Goal: Task Accomplishment & Management: Manage account settings

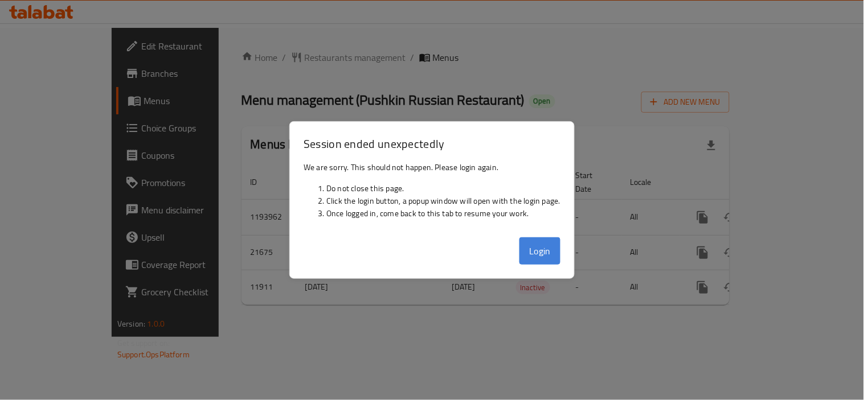
click at [539, 255] on button "Login" at bounding box center [539, 250] width 41 height 27
click at [567, 251] on td "-" at bounding box center [594, 252] width 55 height 35
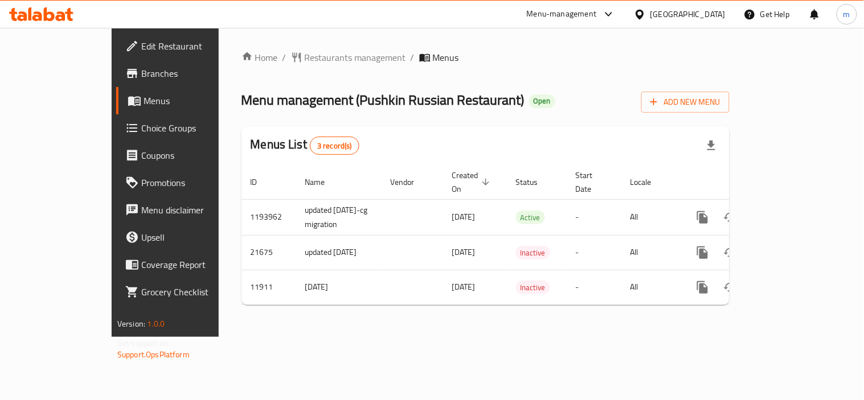
click at [44, 12] on icon at bounding box center [49, 14] width 11 height 14
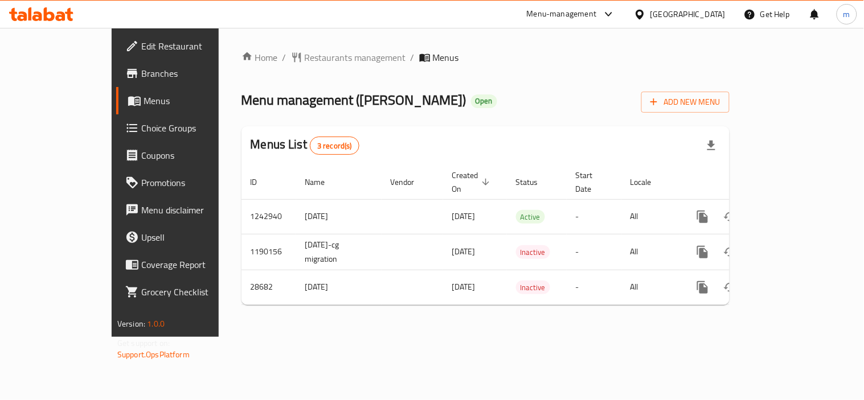
click at [59, 13] on icon at bounding box center [61, 16] width 10 height 10
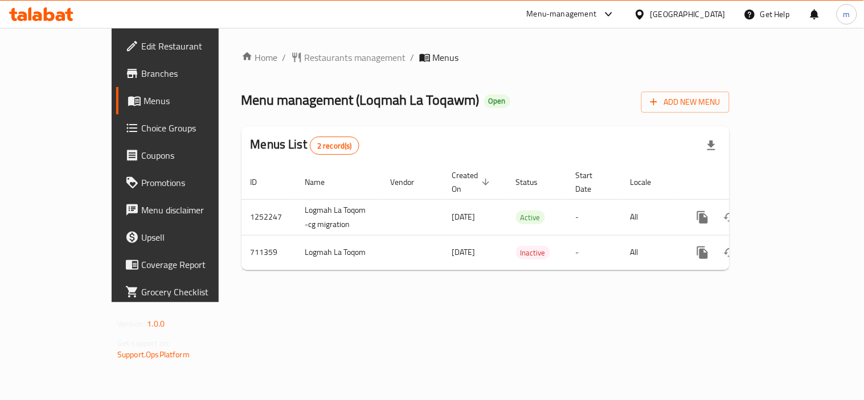
drag, startPoint x: 0, startPoint y: 0, endPoint x: 82, endPoint y: 55, distance: 98.6
click at [32, 22] on div at bounding box center [41, 14] width 83 height 23
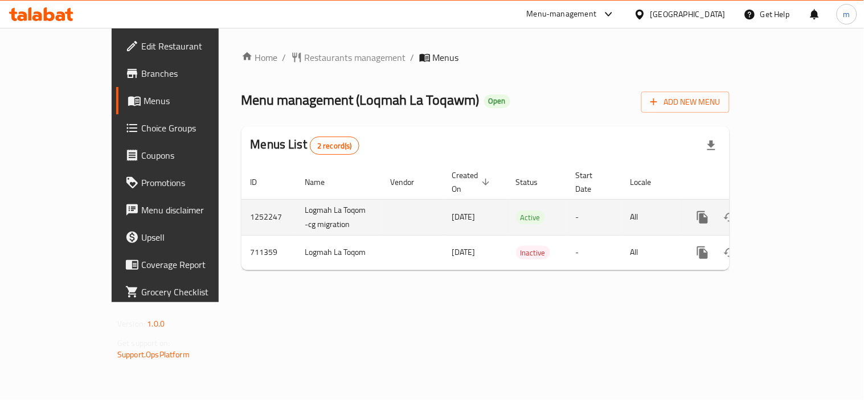
click at [302, 202] on td "Logmah La Toqom -cg migration" at bounding box center [338, 217] width 85 height 36
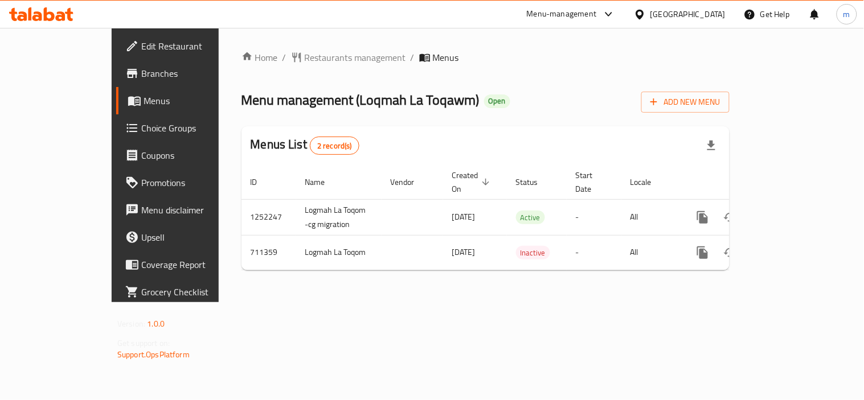
click at [29, 9] on icon at bounding box center [29, 13] width 3 height 13
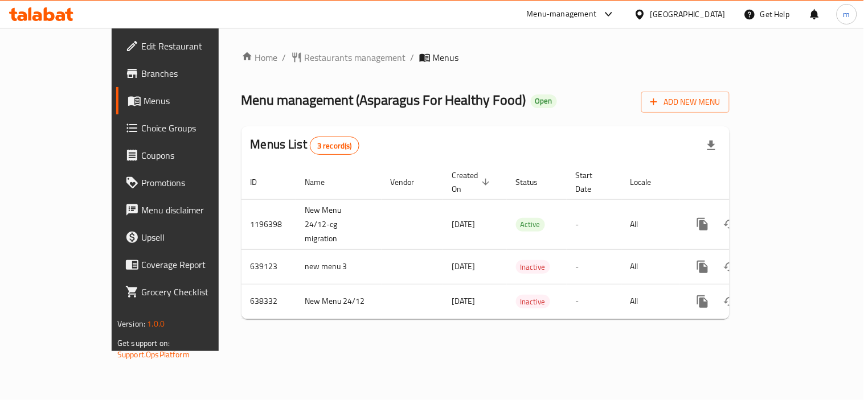
click at [65, 11] on icon at bounding box center [41, 14] width 64 height 14
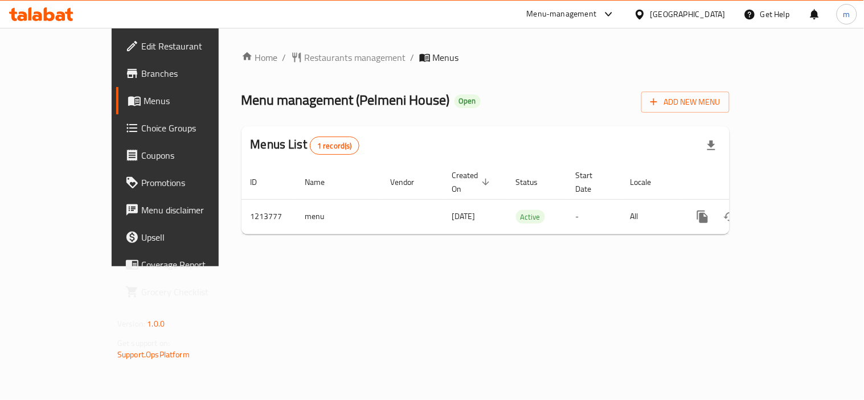
click at [547, 237] on div "Home / Restaurants management / Menus Menu management ( Pelmeni House ) Open Ad…" at bounding box center [486, 147] width 534 height 239
click at [613, 400] on html "​ Menu-management United Arab Emirates Get Help m Edit Restaurant Branches Menu…" at bounding box center [432, 200] width 864 height 400
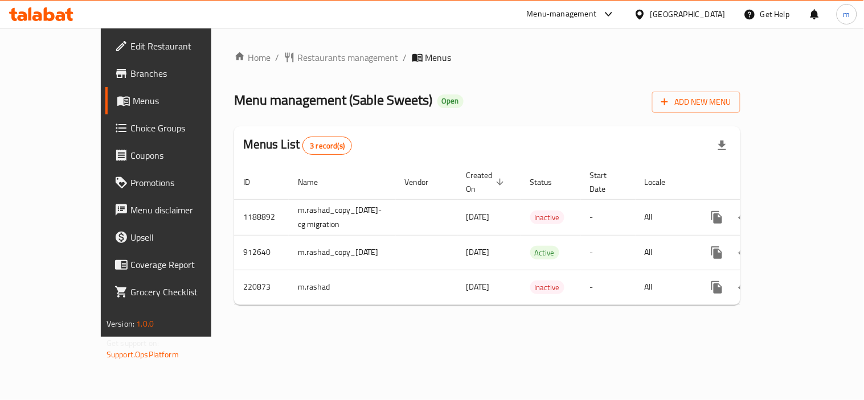
click at [42, 9] on icon at bounding box center [41, 14] width 64 height 14
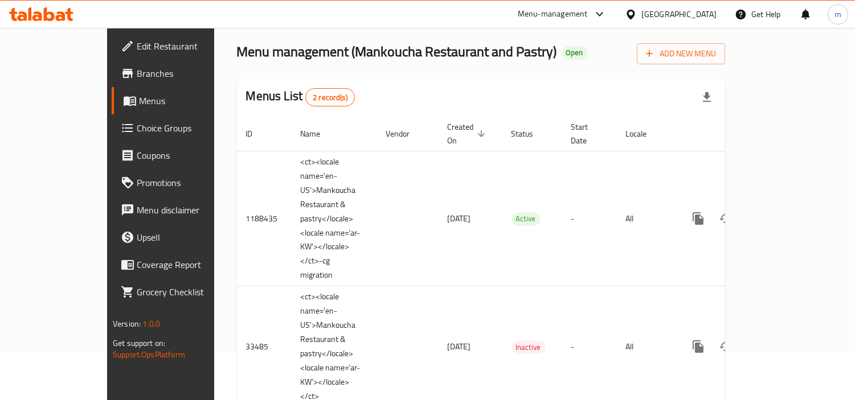
scroll to position [63, 0]
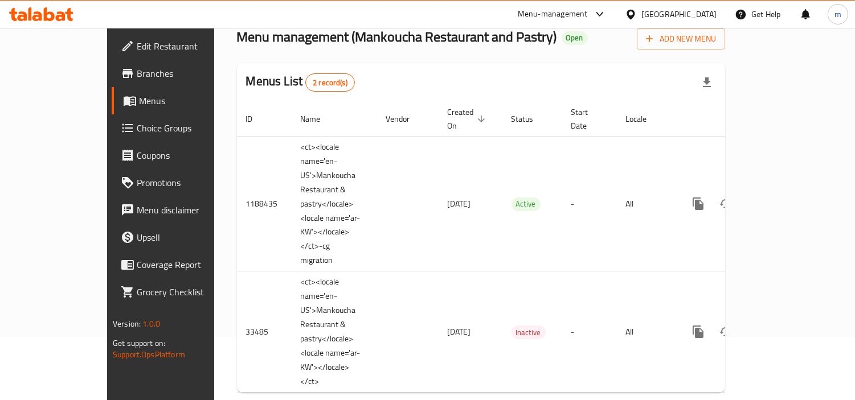
click at [137, 134] on span "Choice Groups" at bounding box center [189, 128] width 104 height 14
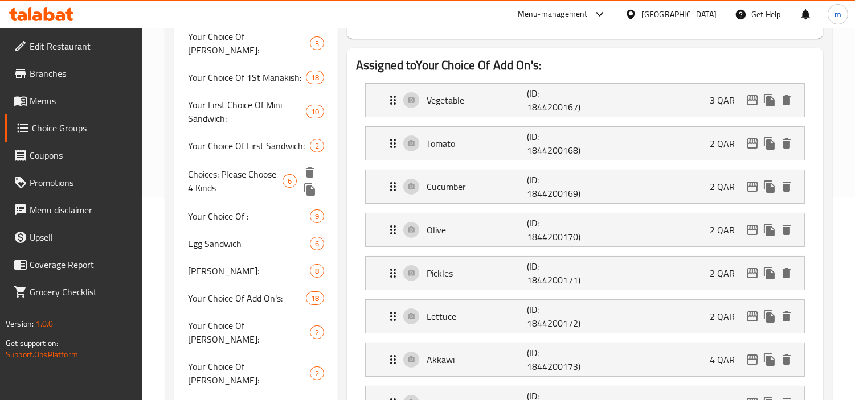
scroll to position [253, 0]
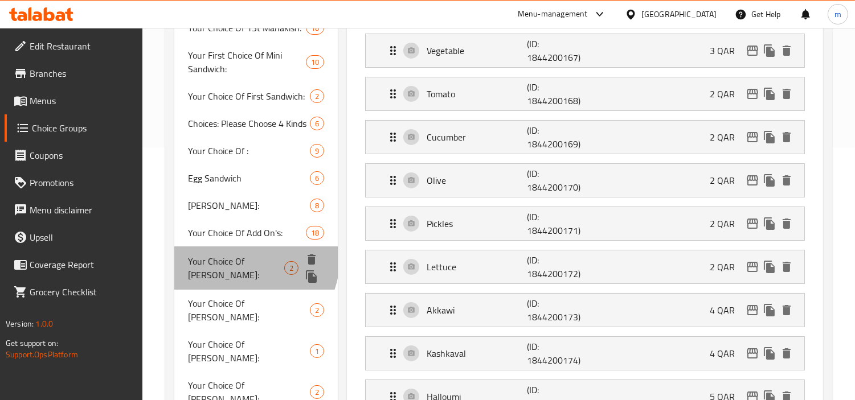
click at [237, 255] on span "Your Choice Of Dough:" at bounding box center [236, 268] width 96 height 27
type input "Your Choice Of Dough:"
type input "إختيارك من العجينة :"
type input "1"
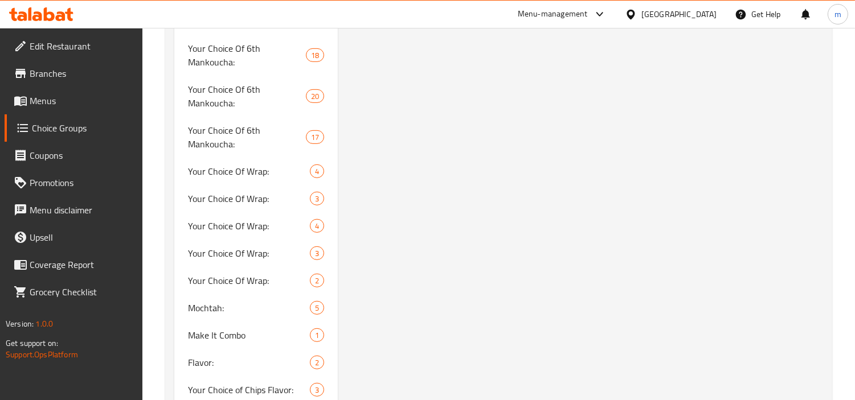
scroll to position [1392, 0]
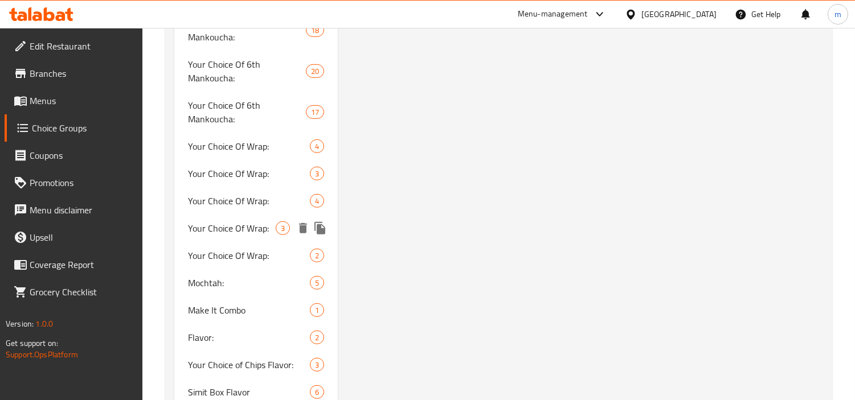
drag, startPoint x: 243, startPoint y: 155, endPoint x: 592, endPoint y: 158, distance: 349.7
click at [243, 222] on span "Your Choice Of Wrap:" at bounding box center [232, 229] width 88 height 14
type input "Your Choice Of Wrap:"
type input "إختيارك من الراب:"
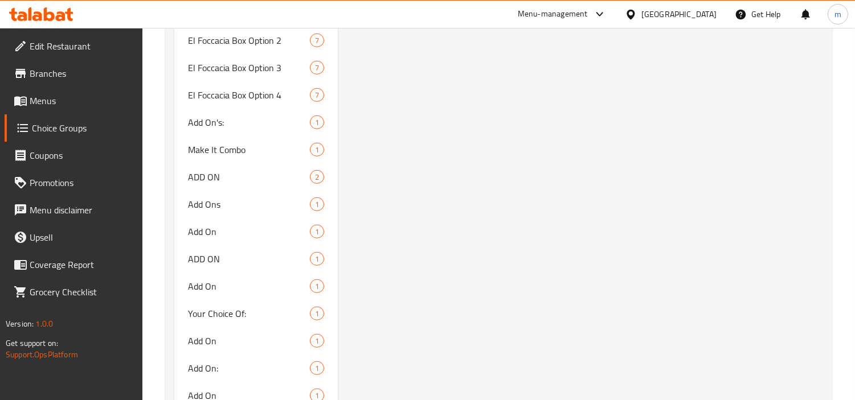
scroll to position [1835, 0]
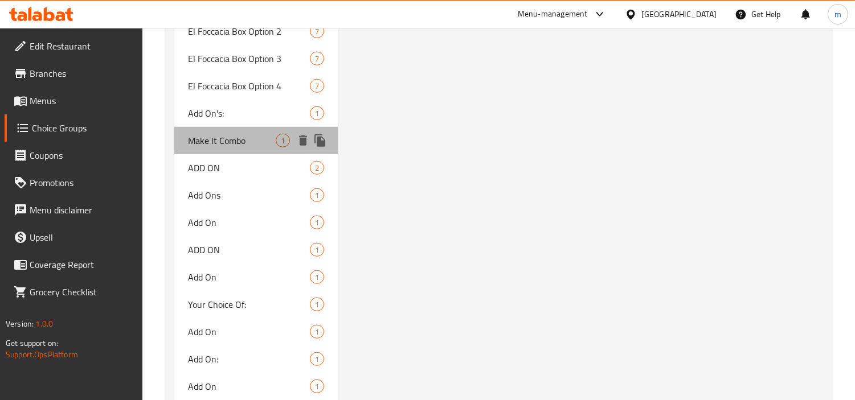
click at [252, 134] on span "Make It Combo" at bounding box center [232, 141] width 88 height 14
type input "Make It Combo"
type input "اجعلها كومبو"
type input "0"
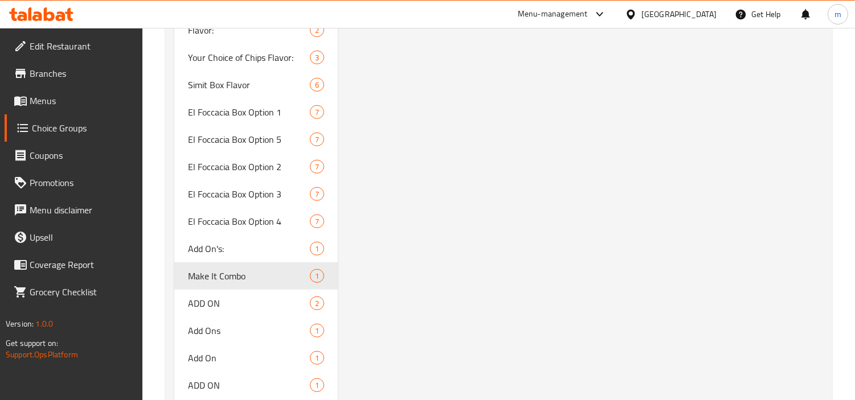
scroll to position [1772, 0]
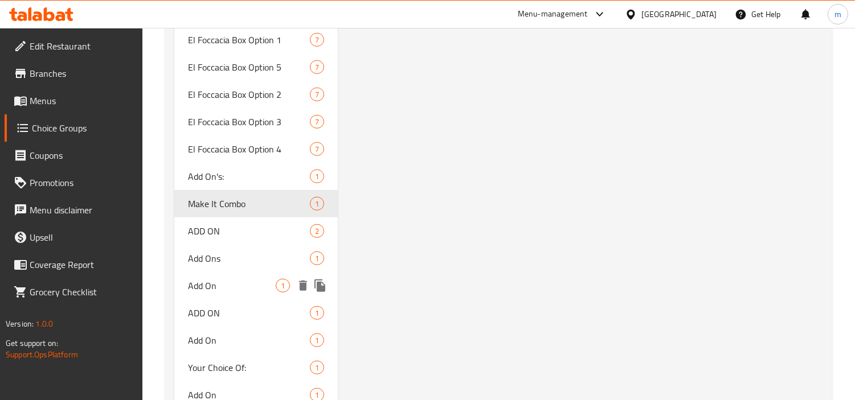
drag, startPoint x: 207, startPoint y: 208, endPoint x: 611, endPoint y: 202, distance: 403.2
click at [207, 279] on span "Add On" at bounding box center [232, 286] width 88 height 14
type input "Add On"
type input "أضف على"
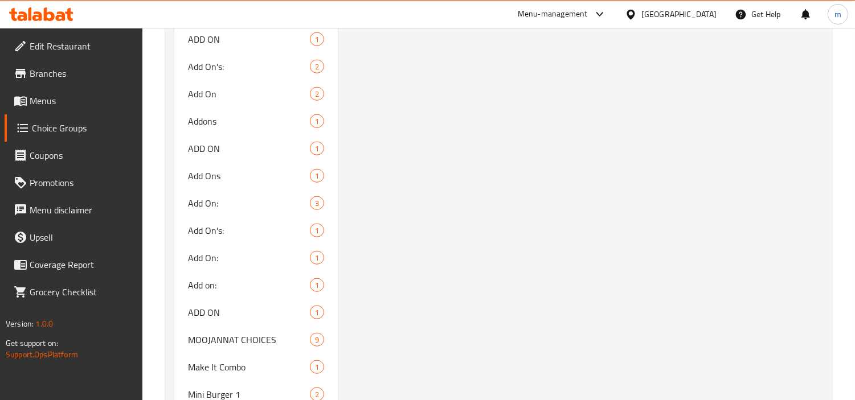
scroll to position [2214, 0]
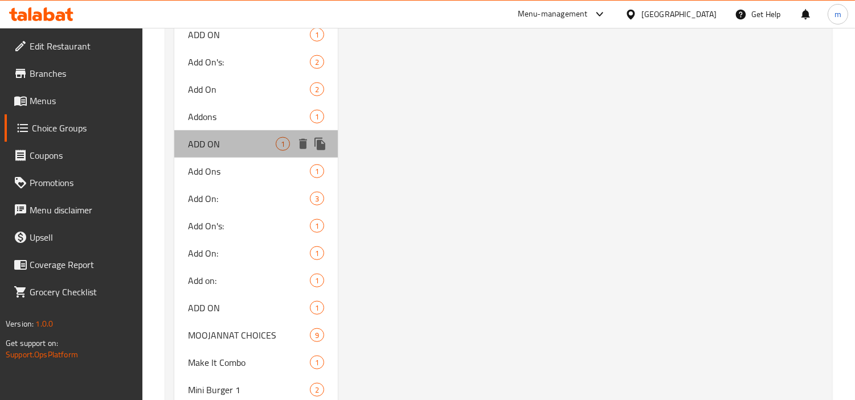
click at [257, 137] on span "ADD ON" at bounding box center [232, 144] width 88 height 14
type input "ADD ON"
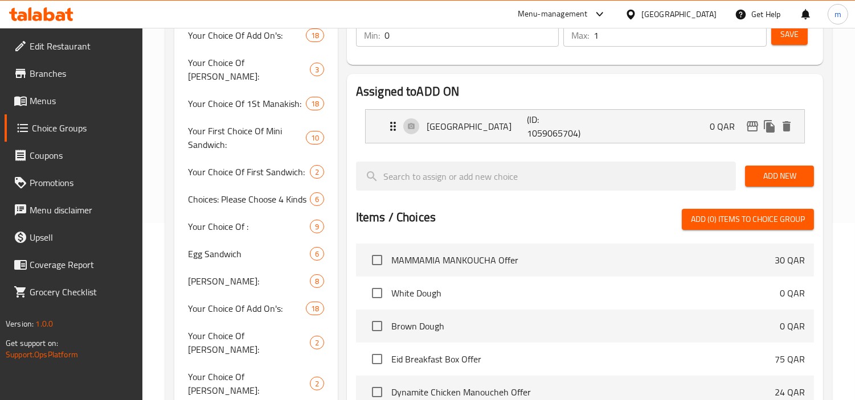
scroll to position [0, 0]
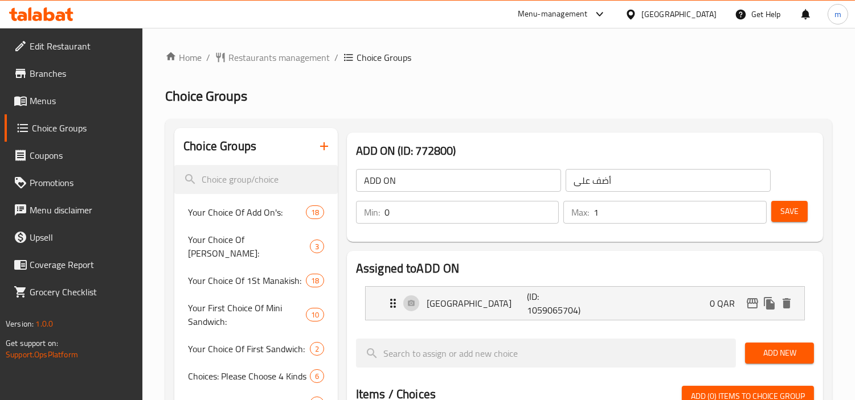
click at [35, 96] on span "Menus" at bounding box center [82, 101] width 104 height 14
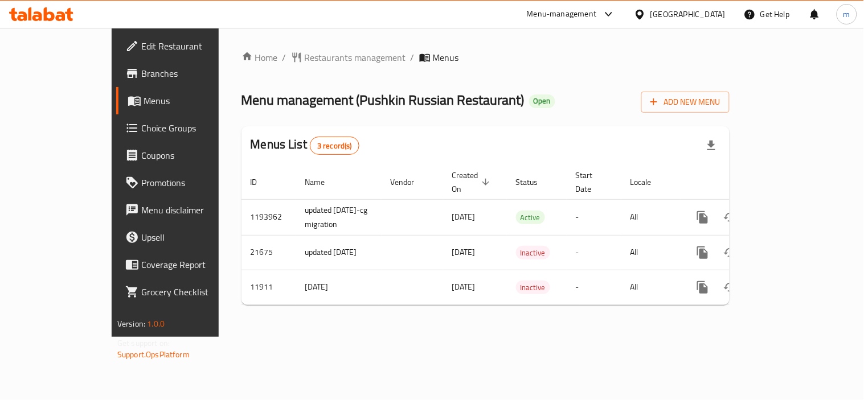
click at [48, 11] on icon at bounding box center [41, 14] width 64 height 14
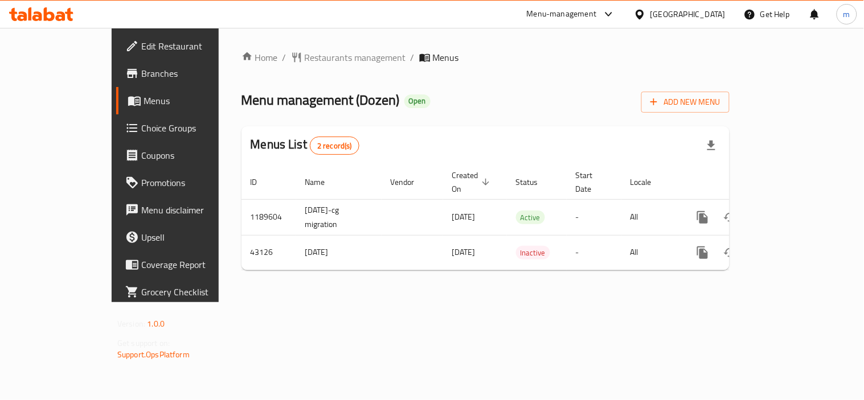
click at [44, 18] on icon at bounding box center [49, 14] width 11 height 14
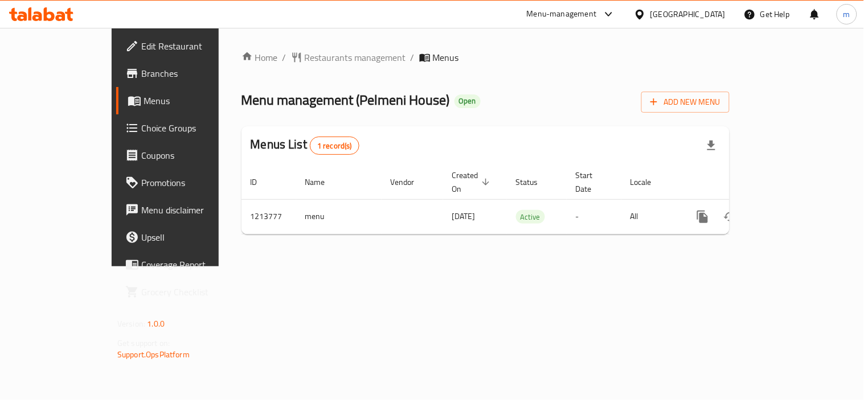
click at [64, 23] on div at bounding box center [41, 14] width 83 height 23
click at [63, 11] on icon at bounding box center [41, 14] width 64 height 14
click at [116, 116] on link "Choice Groups" at bounding box center [186, 127] width 140 height 27
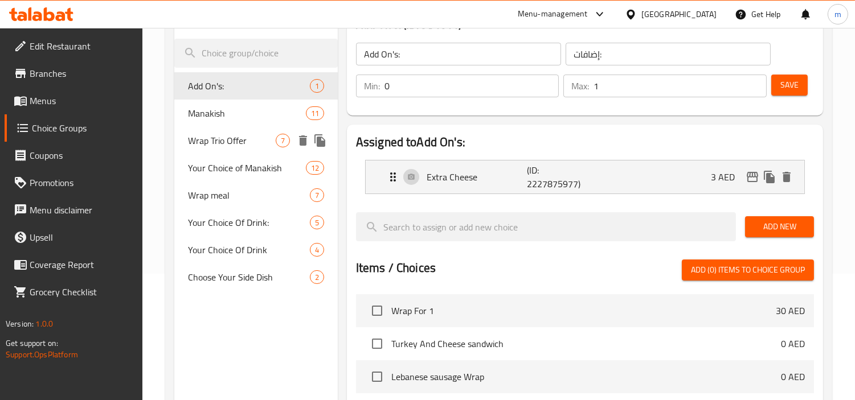
scroll to position [190, 0]
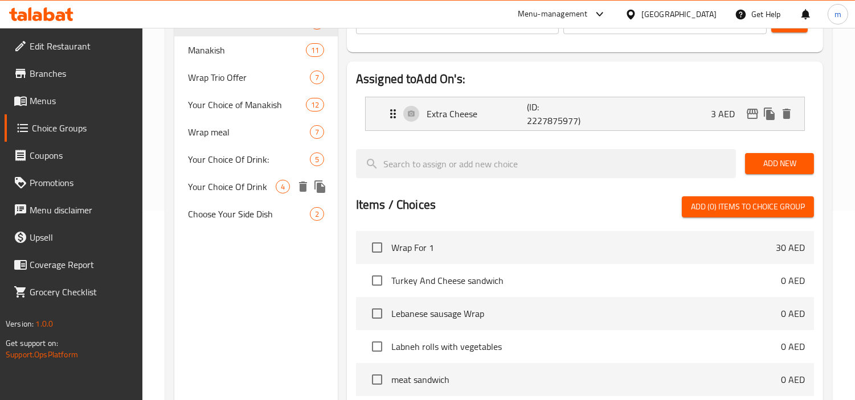
click at [212, 185] on span "Your Choice Of Drink" at bounding box center [232, 187] width 88 height 14
type input "Your Choice Of Drink"
type input "مشروب إختيارك من"
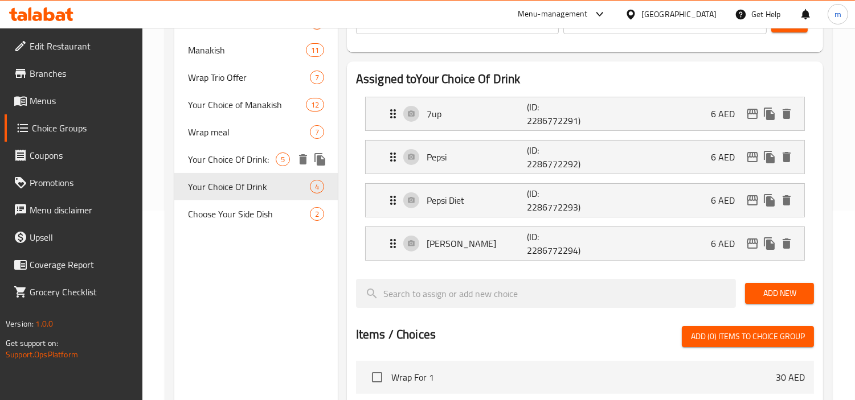
click at [218, 163] on span "Your Choice Of Drink:" at bounding box center [232, 160] width 88 height 14
type input "Your Choice Of Drink:"
type input "إختيارك من المشروب:"
type input "1"
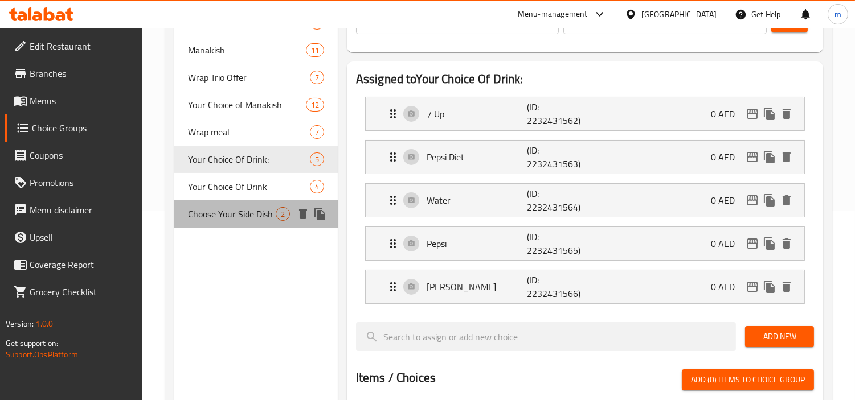
click at [255, 214] on span "Choose Your Side Dish" at bounding box center [232, 214] width 88 height 14
type input "Choose Your Side Dish"
type input "اختر طبق جانبي خاص بك"
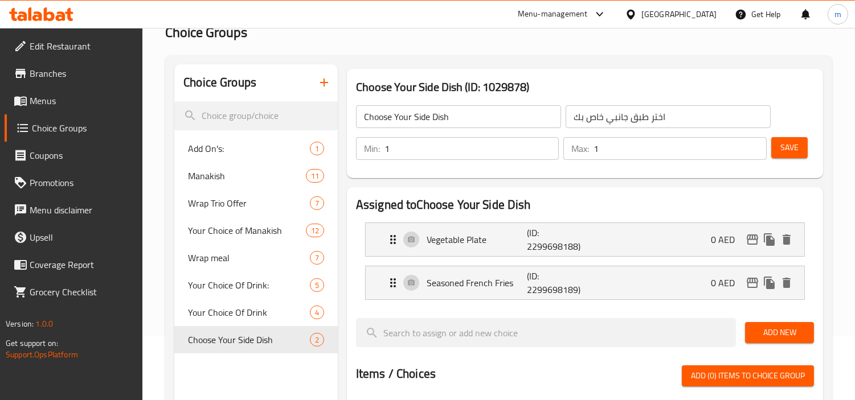
scroll to position [63, 0]
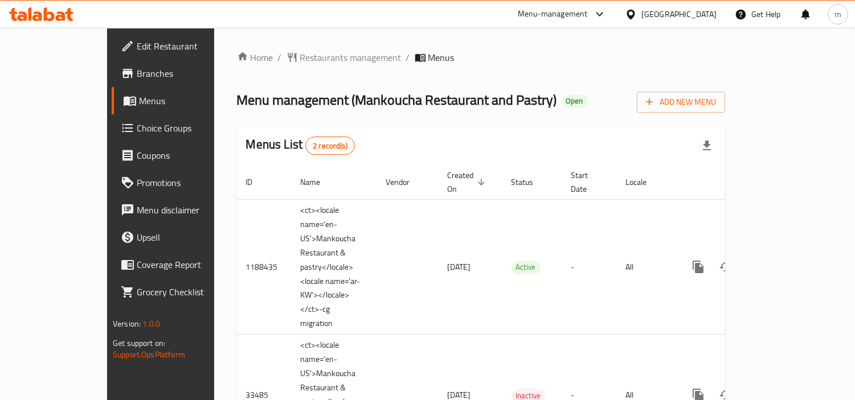
click at [37, 19] on icon at bounding box center [37, 16] width 10 height 10
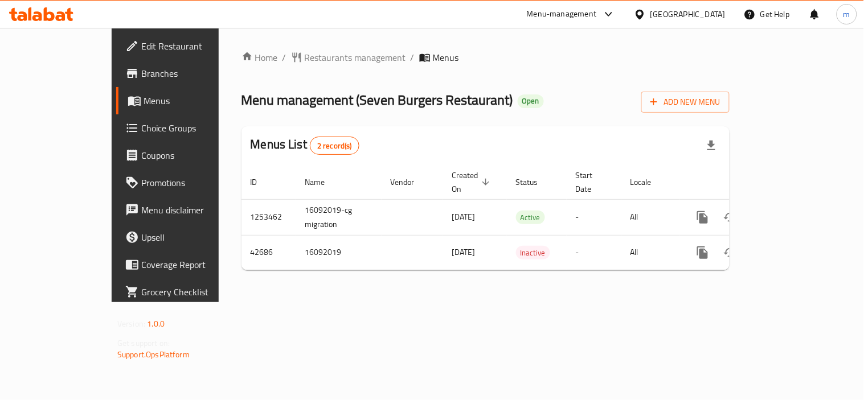
click at [37, 10] on icon at bounding box center [41, 14] width 64 height 14
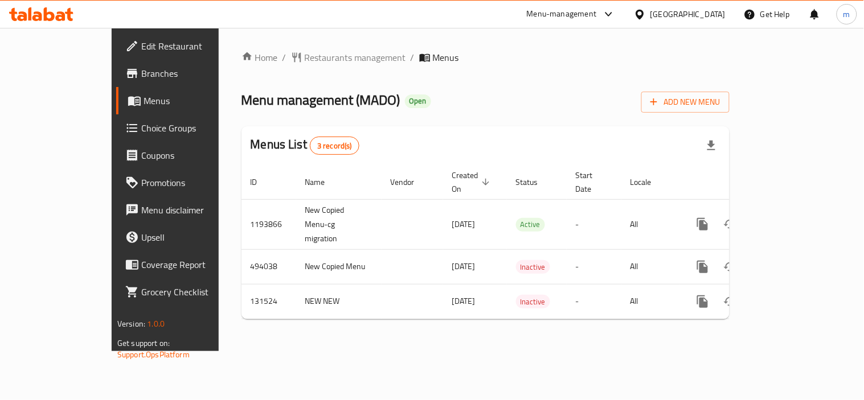
click at [42, 12] on icon at bounding box center [41, 14] width 64 height 14
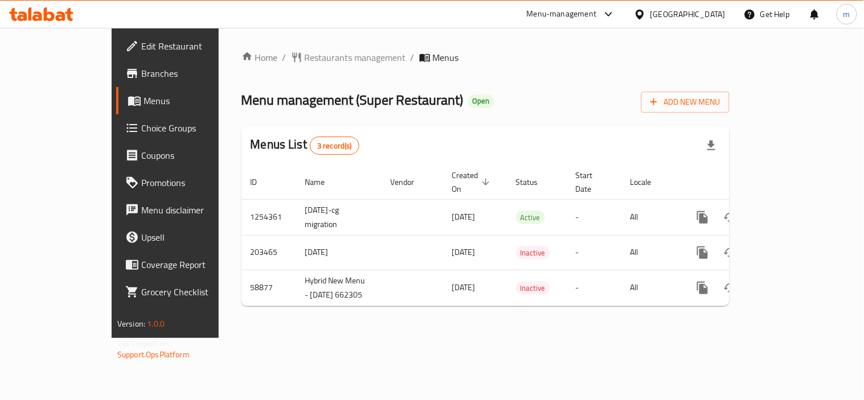
click at [60, 14] on icon at bounding box center [41, 14] width 64 height 14
click at [38, 13] on icon at bounding box center [37, 16] width 10 height 10
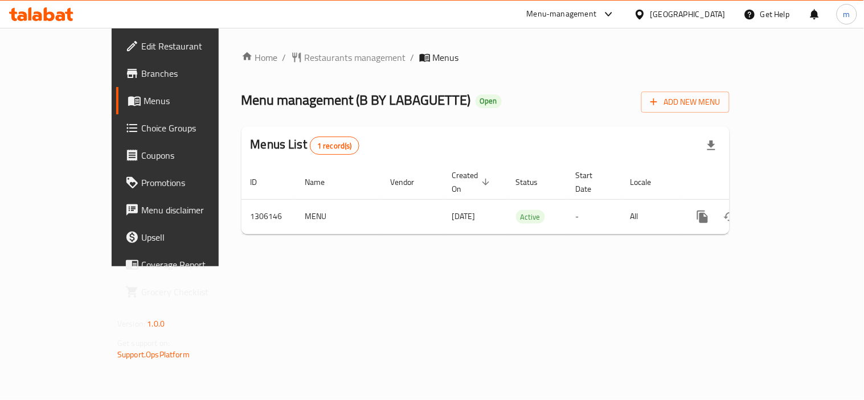
click at [35, 9] on icon at bounding box center [41, 14] width 64 height 14
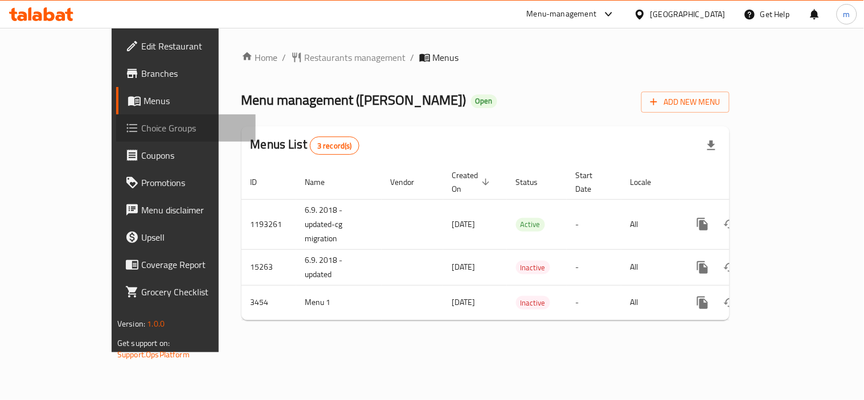
click at [141, 134] on span "Choice Groups" at bounding box center [193, 128] width 105 height 14
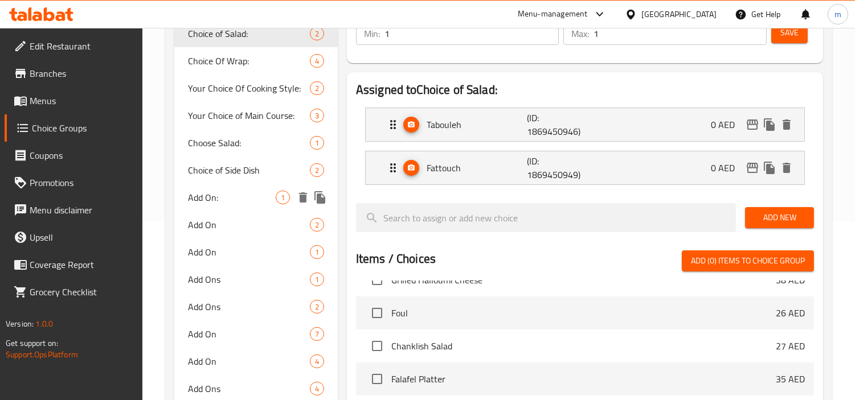
scroll to position [238, 0]
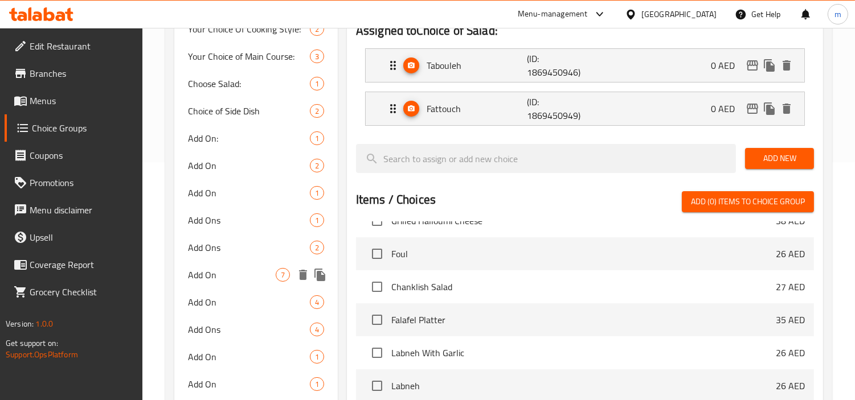
drag, startPoint x: 241, startPoint y: 275, endPoint x: 435, endPoint y: 274, distance: 193.1
click at [241, 275] on span "Add On" at bounding box center [232, 275] width 88 height 14
type input "Add On"
type input "إضافة على"
type input "0"
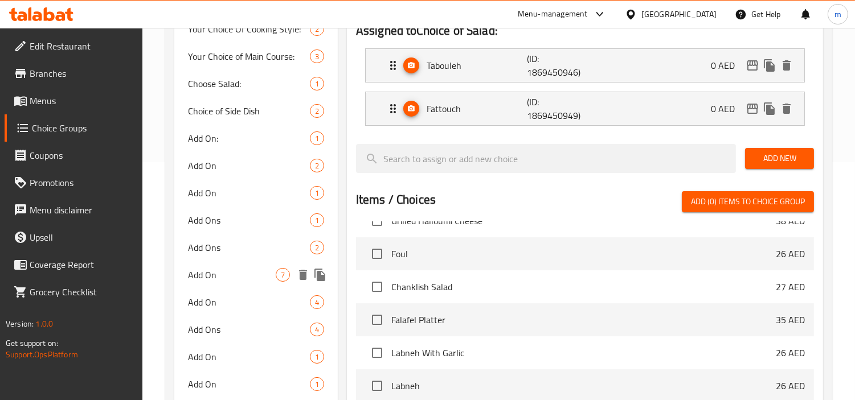
type input "7"
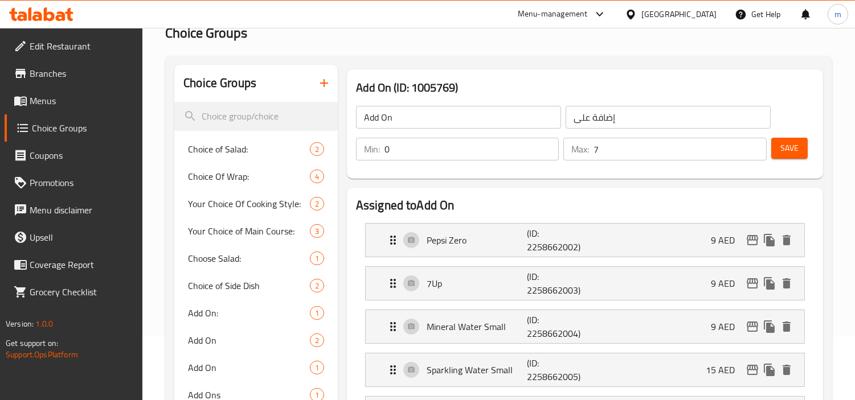
scroll to position [0, 0]
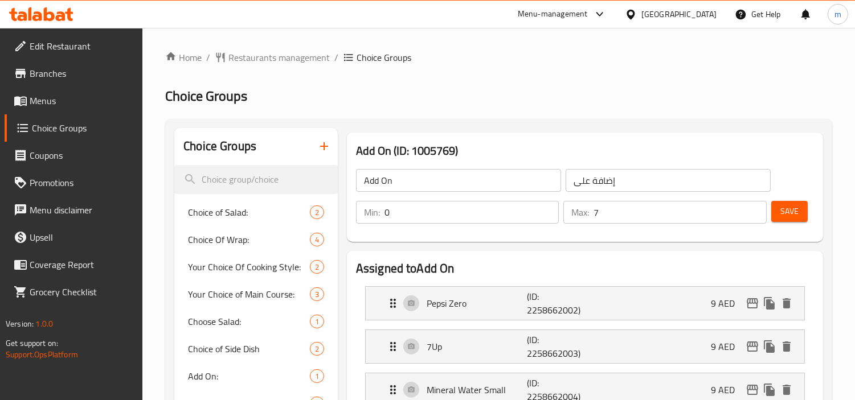
click at [36, 15] on icon at bounding box center [37, 16] width 10 height 10
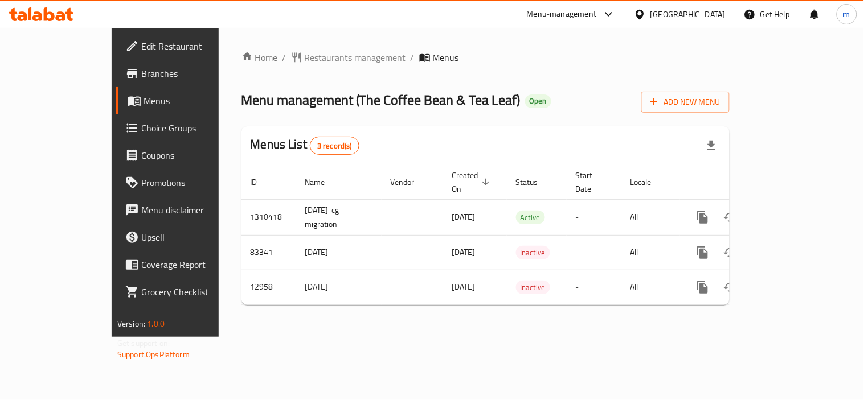
click at [67, 13] on icon at bounding box center [69, 14] width 8 height 13
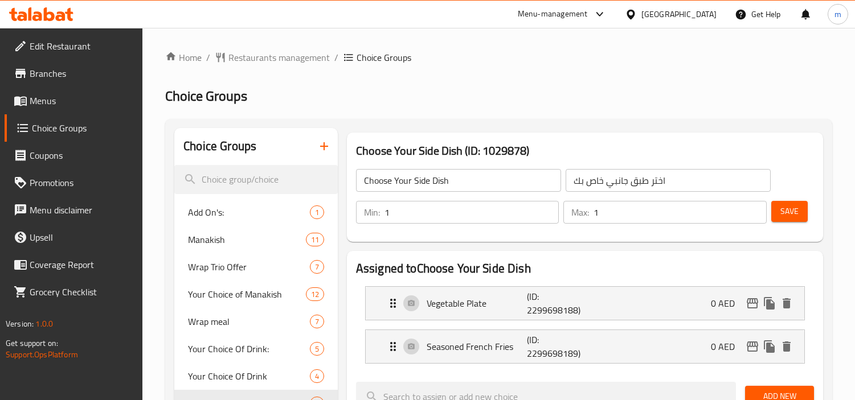
scroll to position [63, 0]
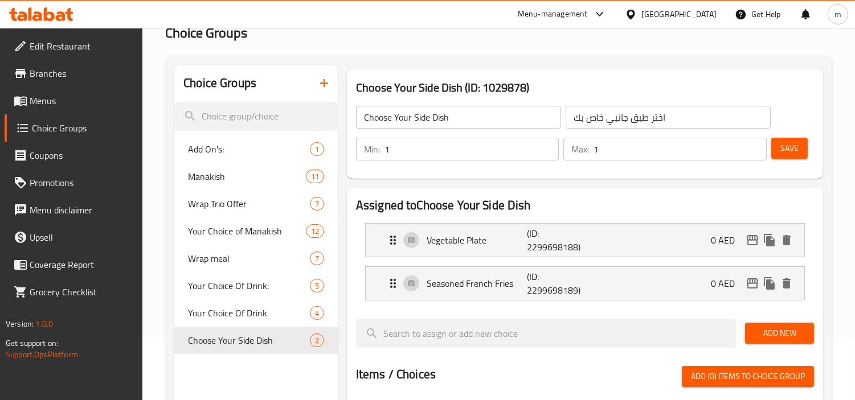
click at [37, 20] on icon at bounding box center [37, 16] width 10 height 10
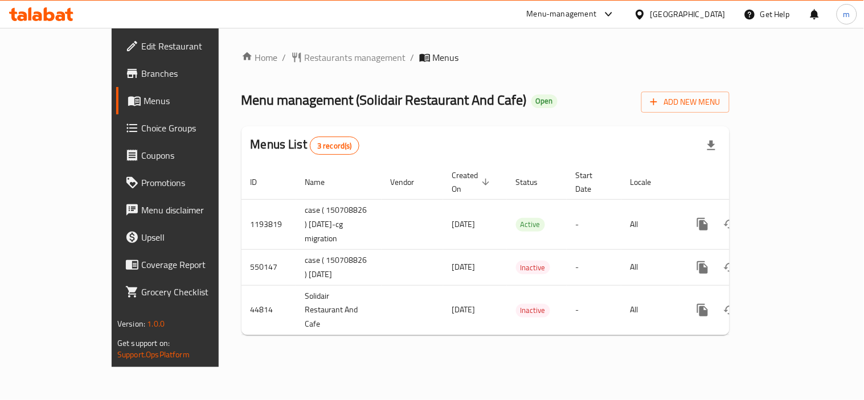
click at [16, 9] on icon at bounding box center [41, 14] width 64 height 14
